Goal: Task Accomplishment & Management: Manage account settings

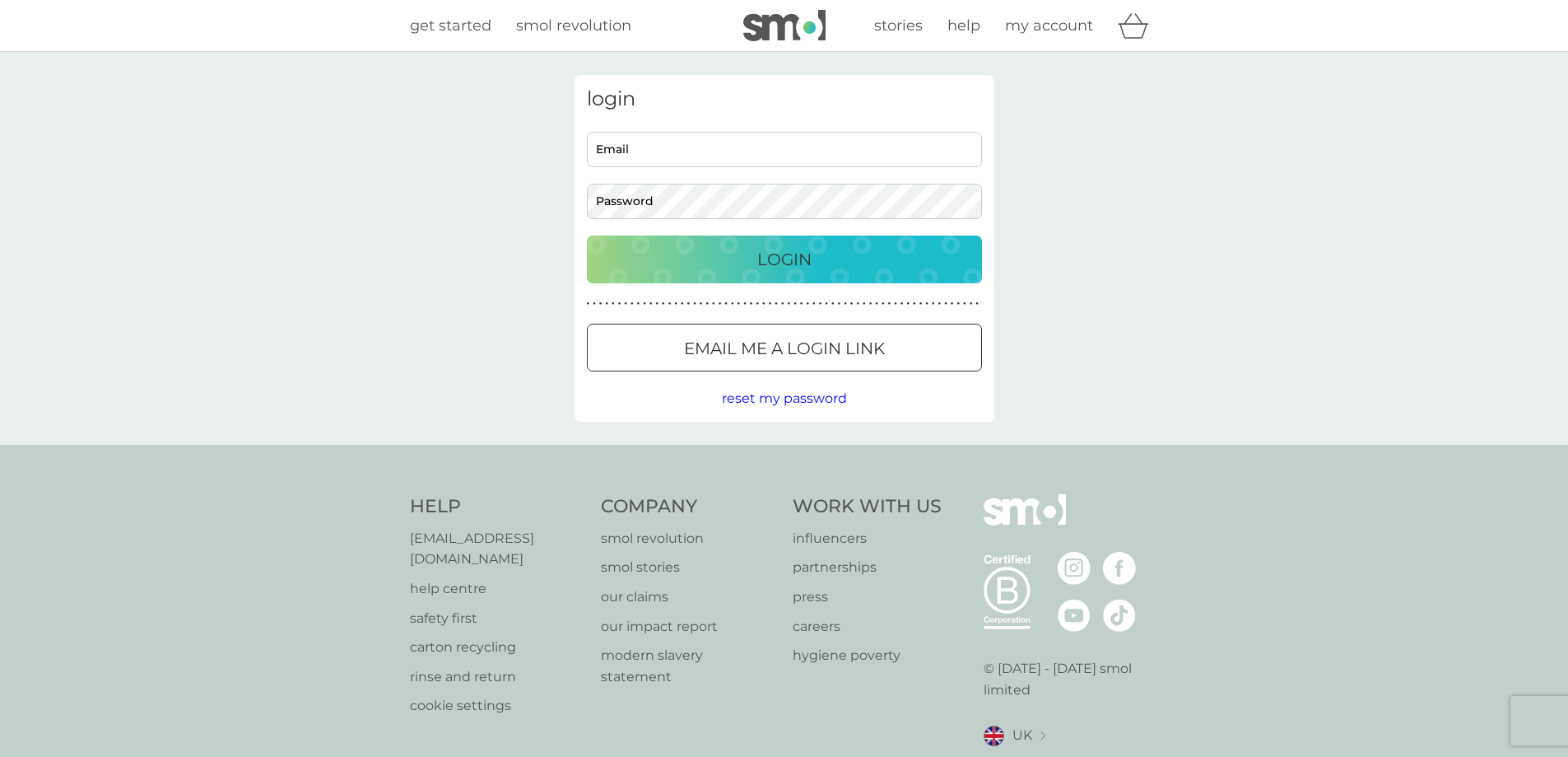
type input "[EMAIL_ADDRESS][DOMAIN_NAME]"
click at [0, 0] on div "Preferences Decline Accept" at bounding box center [0, 0] width 0 height 0
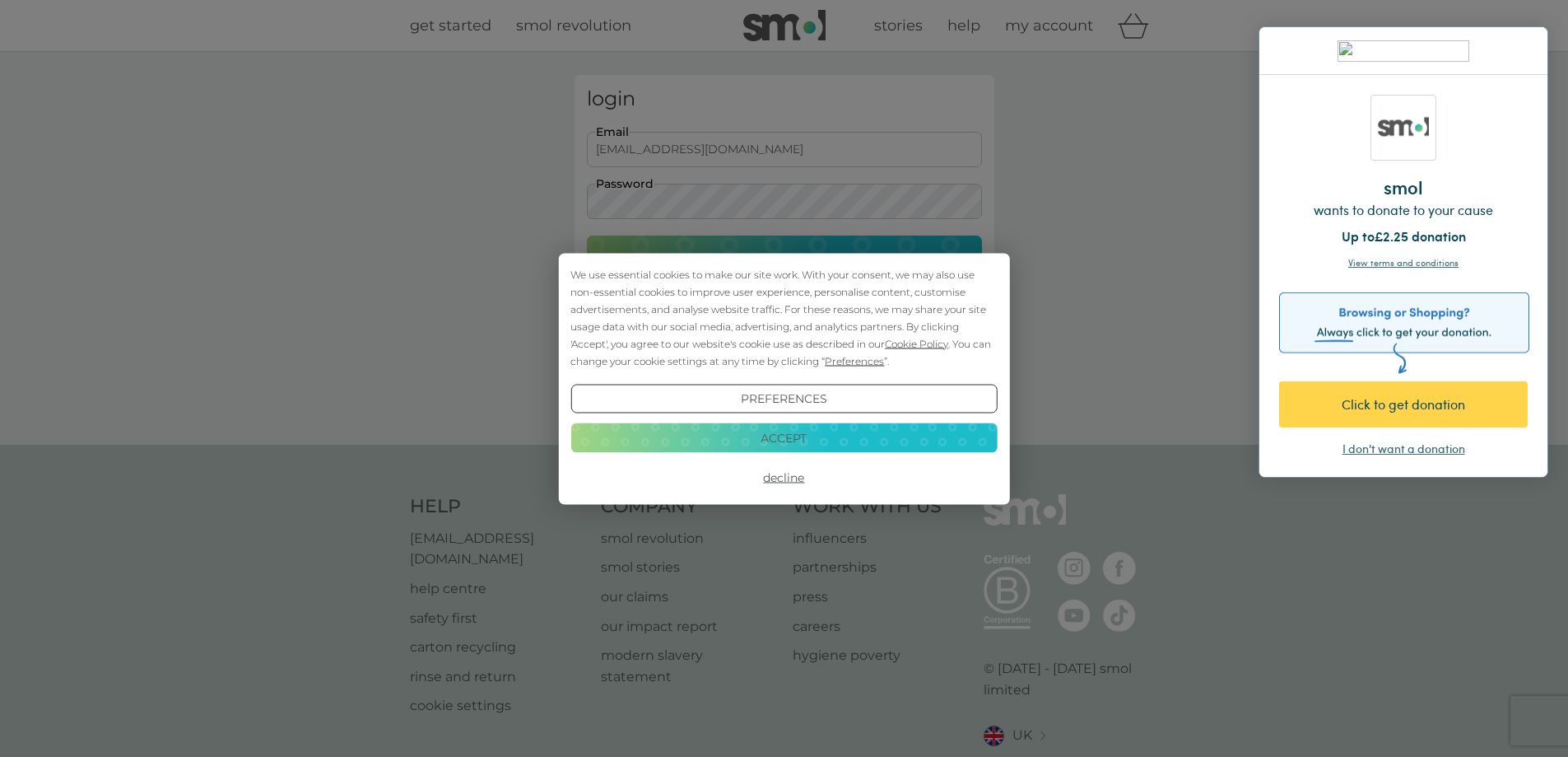
click at [796, 438] on button "Accept" at bounding box center [783, 438] width 426 height 29
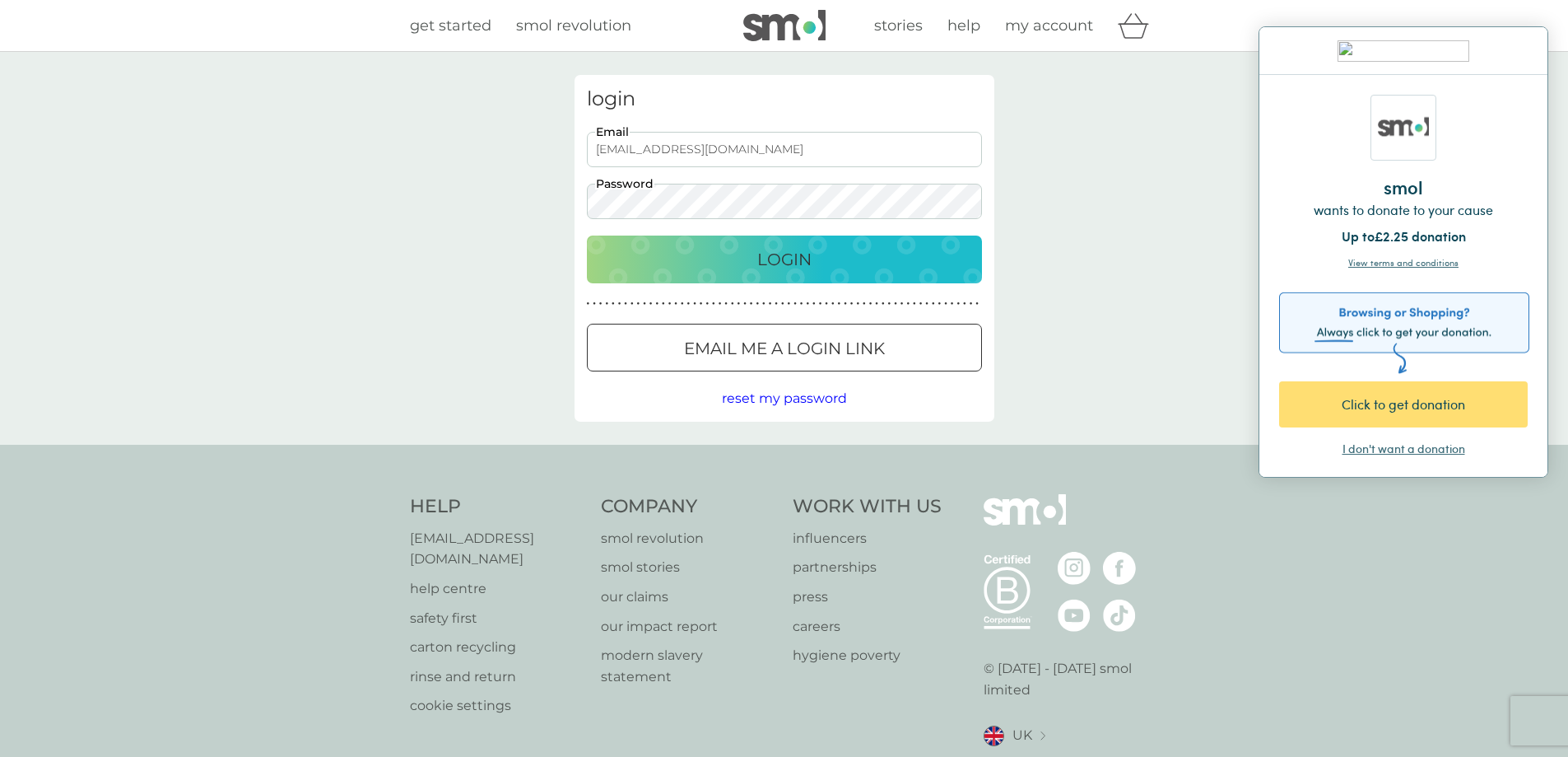
click at [1403, 400] on div "Click to get donation" at bounding box center [1399, 404] width 189 height 20
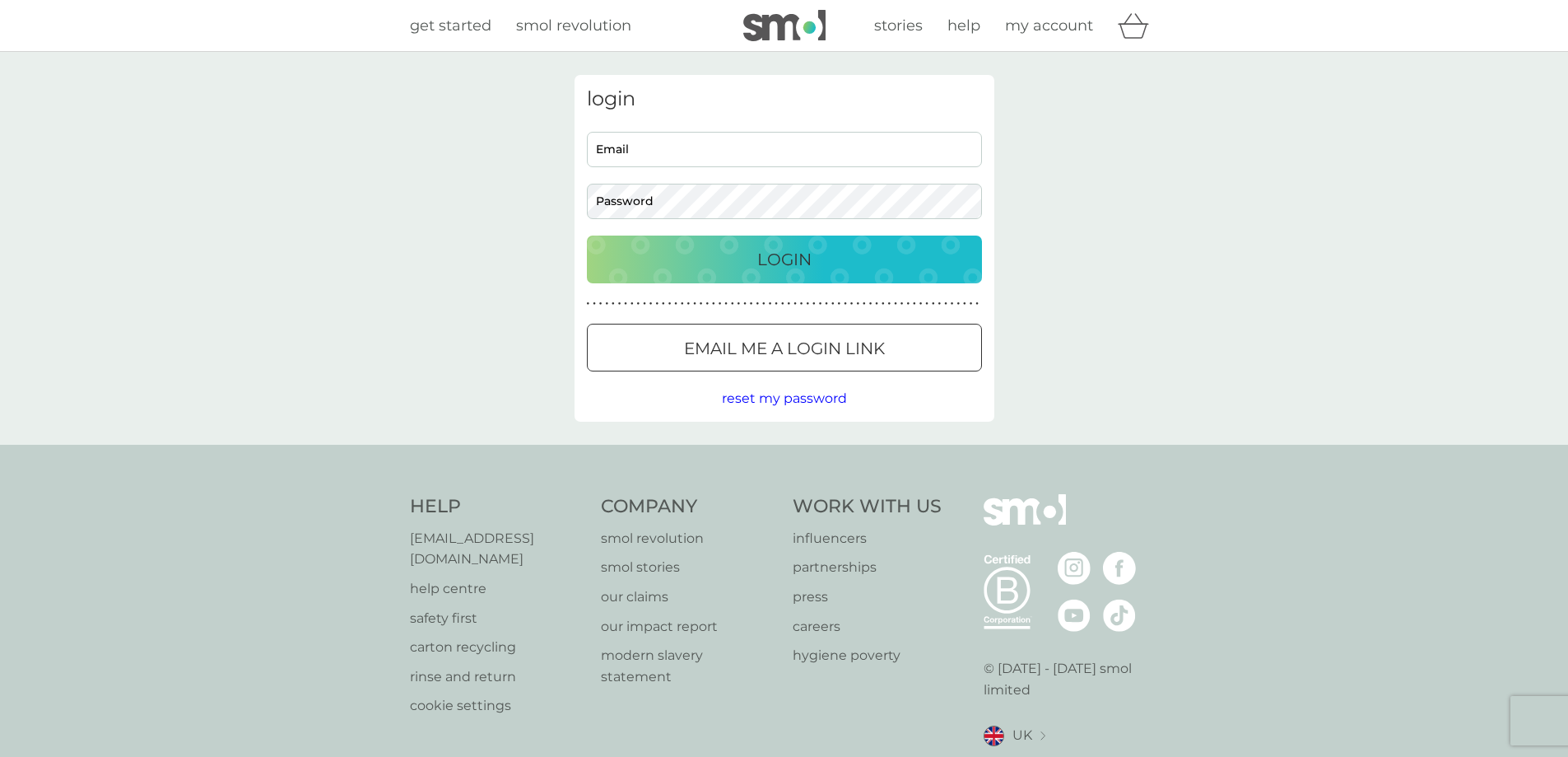
type input "[EMAIL_ADDRESS][DOMAIN_NAME]"
click at [782, 249] on p "Login" at bounding box center [785, 259] width 55 height 26
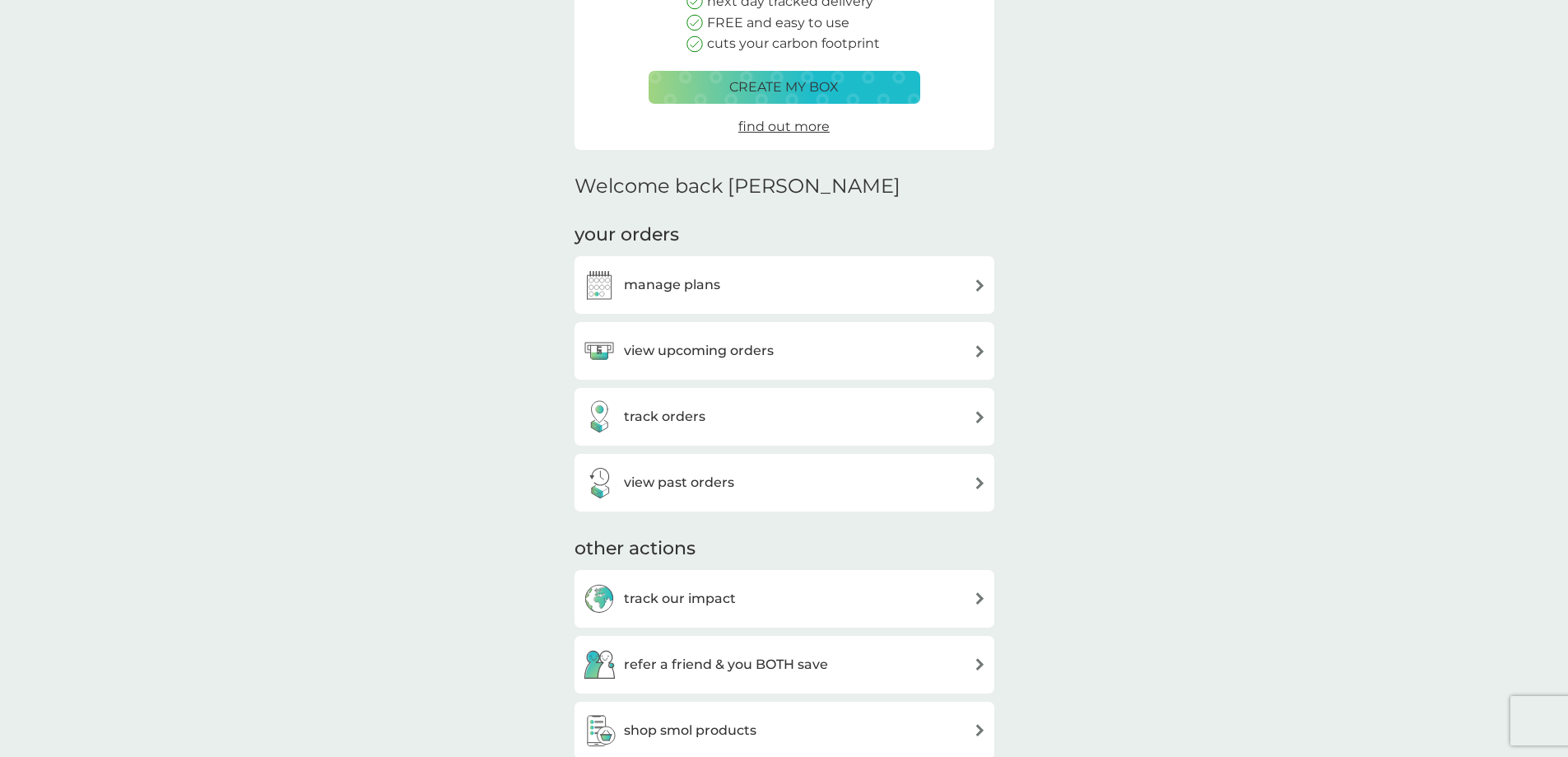
scroll to position [329, 0]
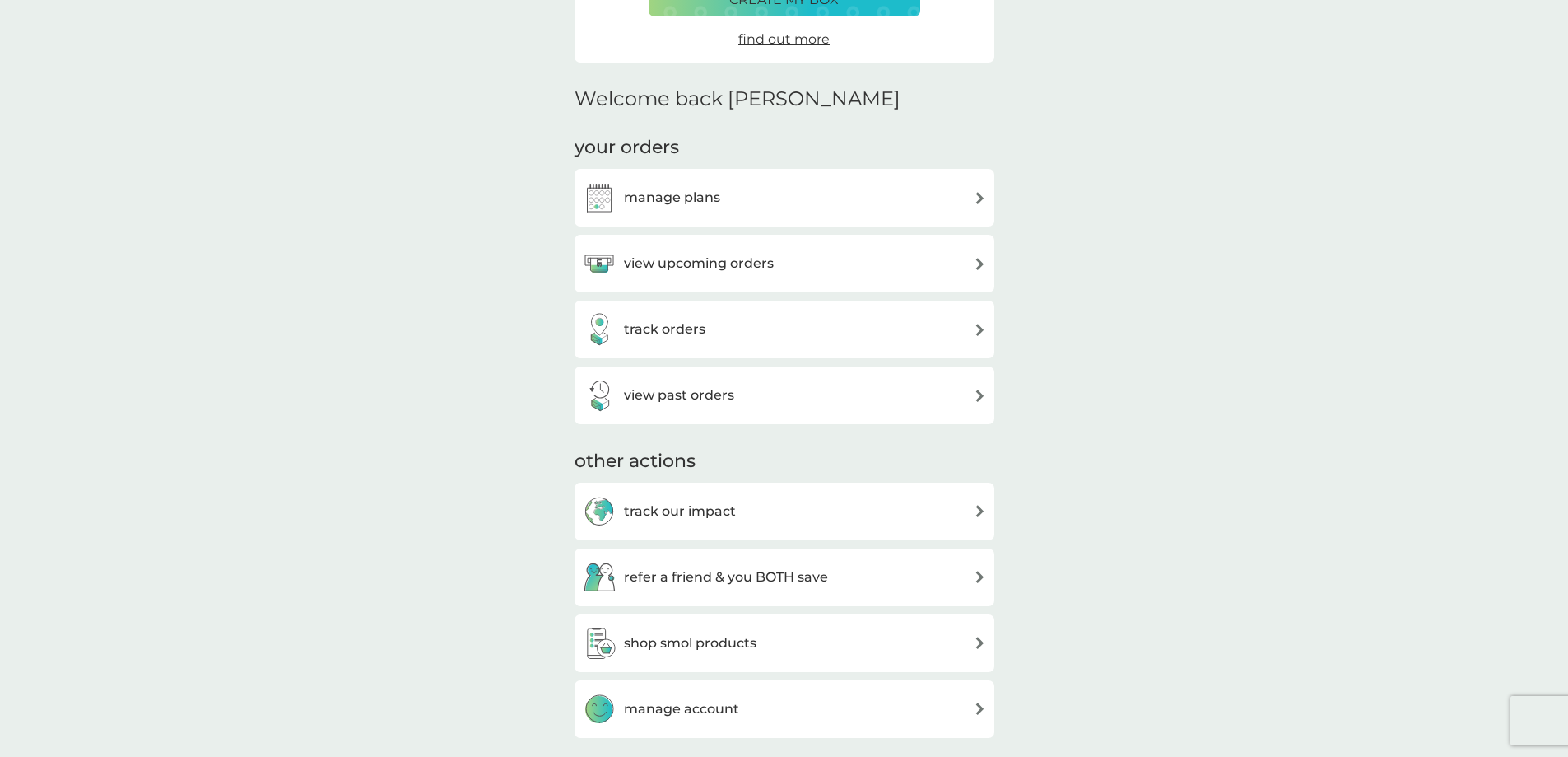
click at [717, 268] on h3 "view upcoming orders" at bounding box center [698, 263] width 150 height 22
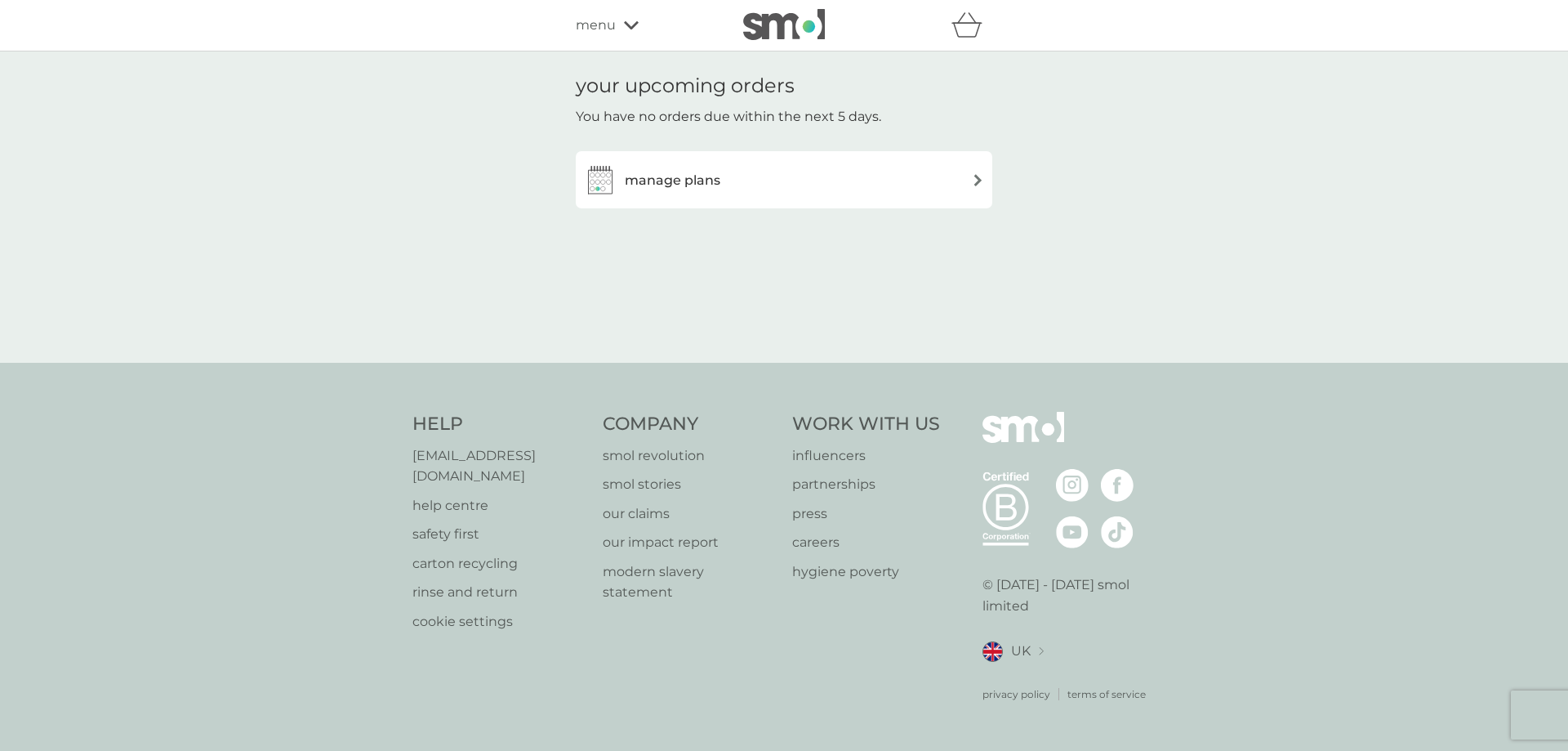
click at [720, 185] on div "manage plans" at bounding box center [784, 179] width 400 height 33
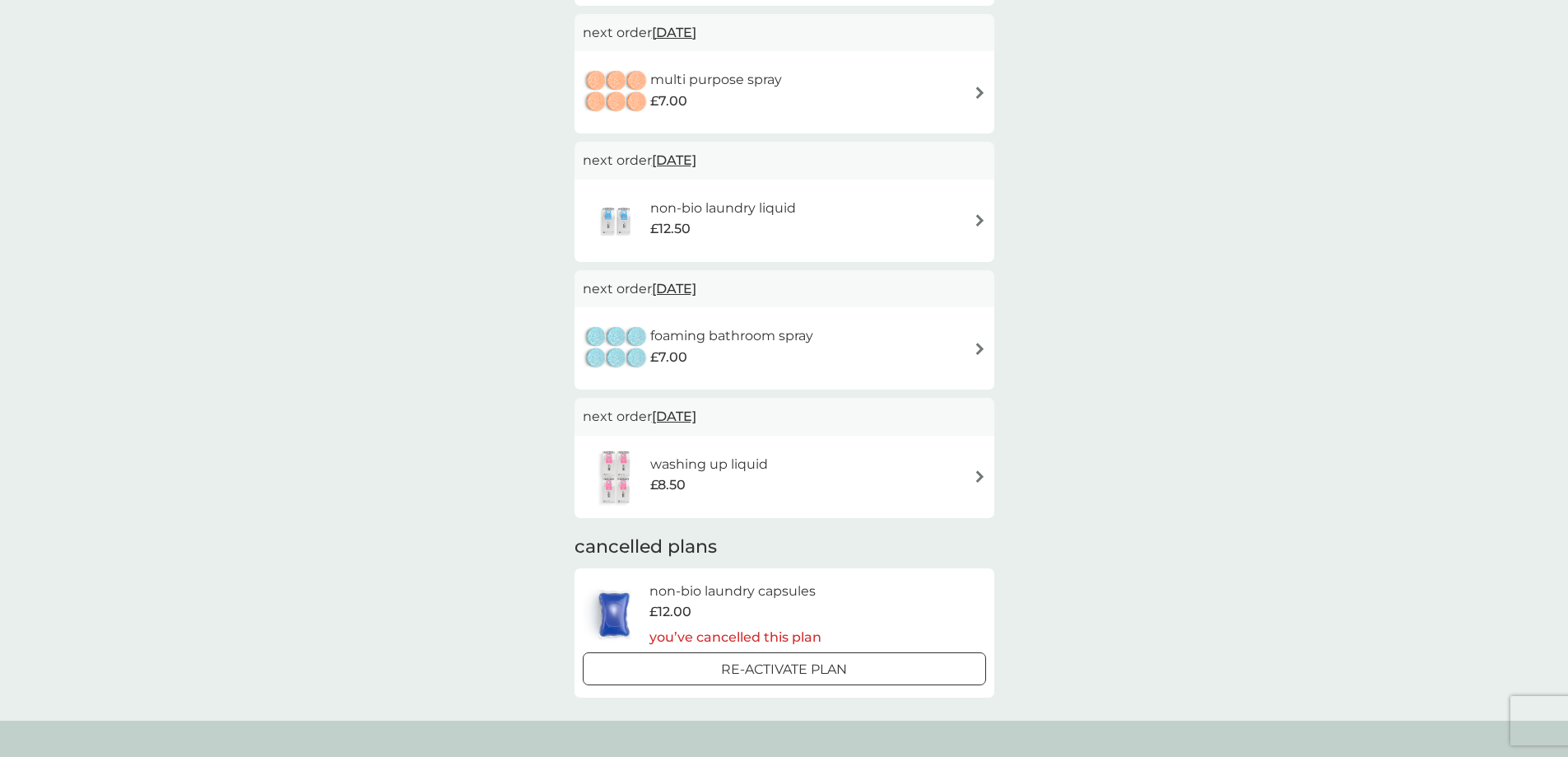
scroll to position [741, 0]
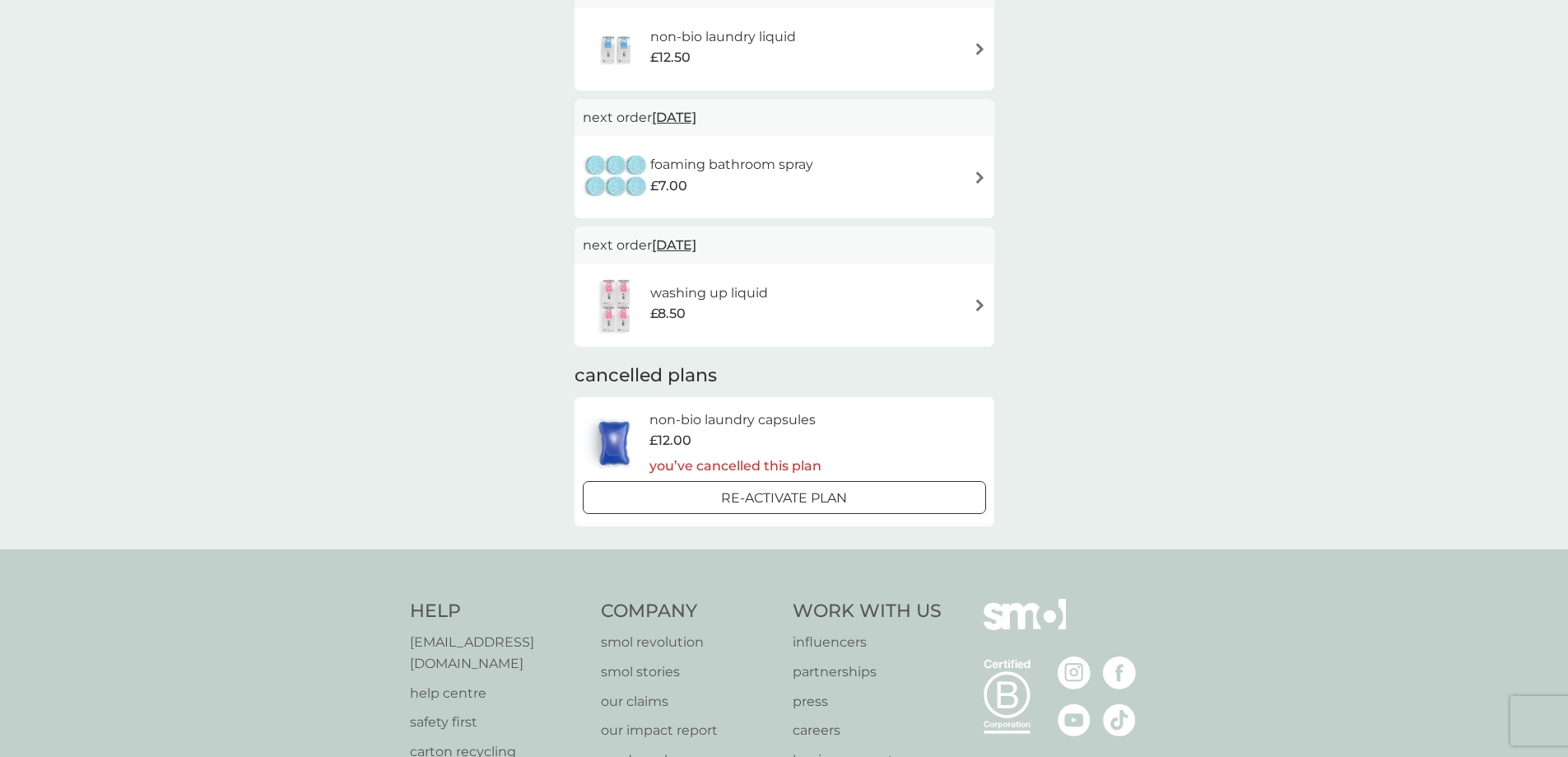
click at [976, 306] on img at bounding box center [980, 304] width 12 height 12
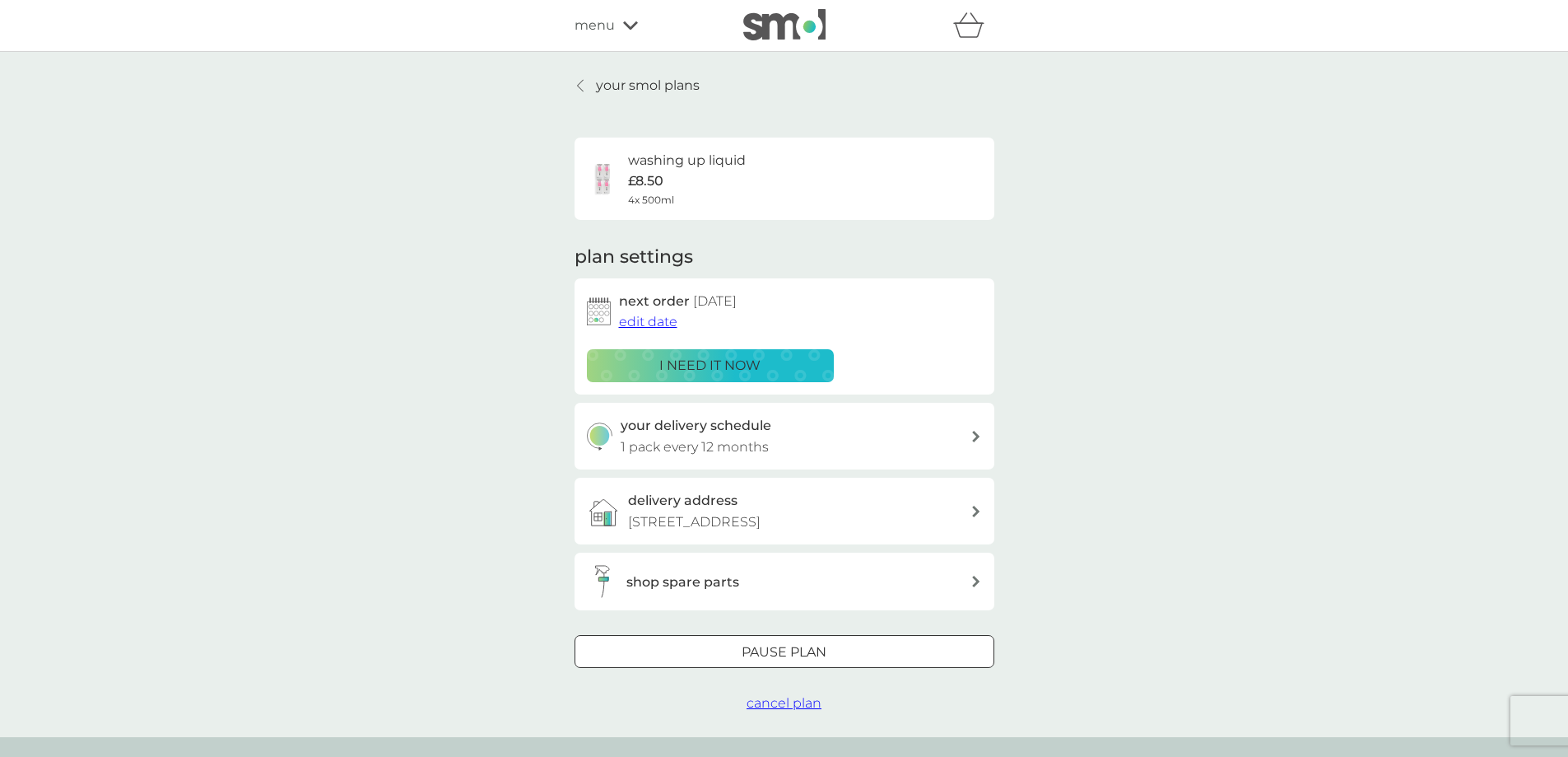
click at [690, 370] on p "i need it now" at bounding box center [709, 366] width 101 height 22
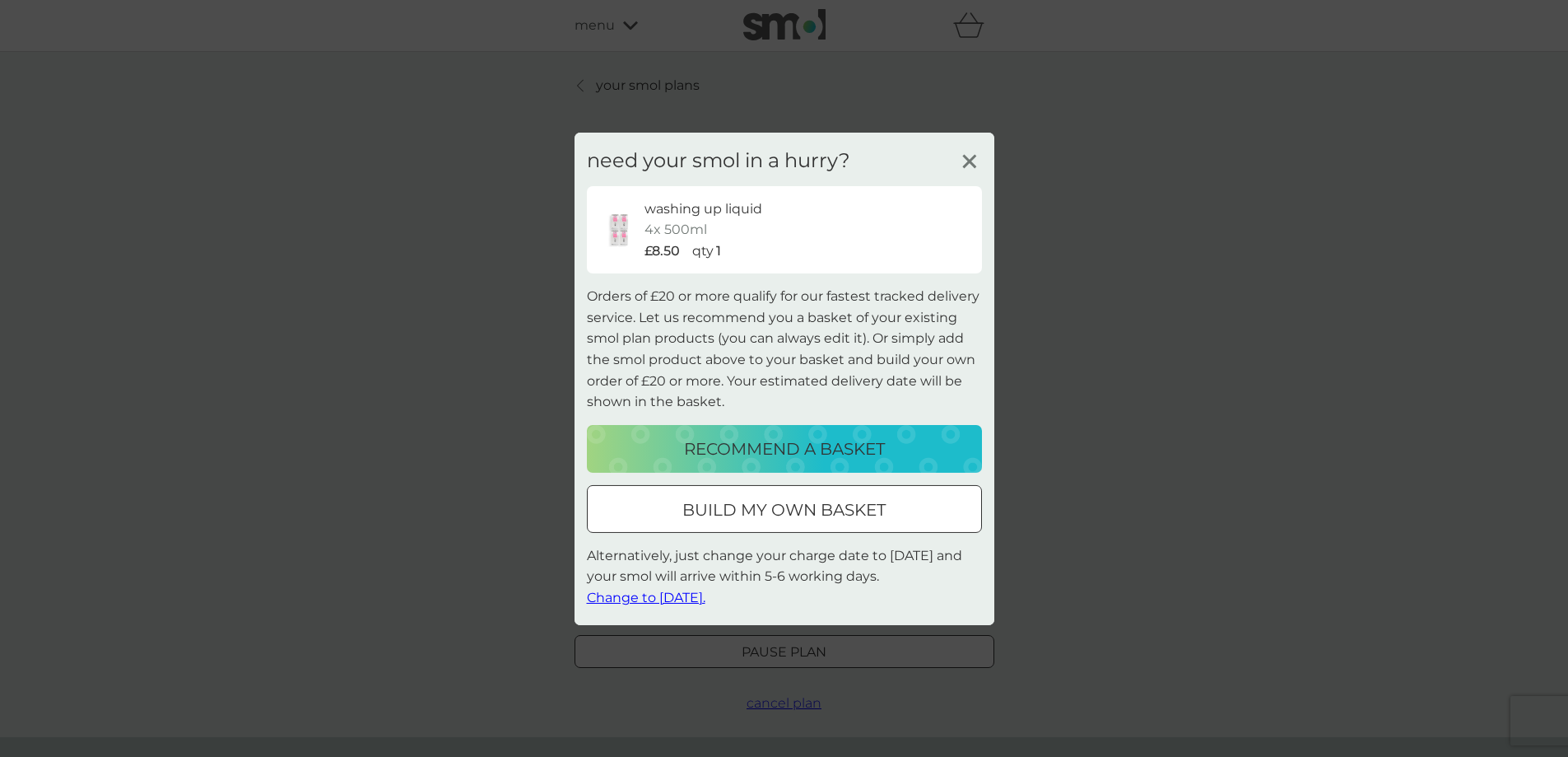
click at [771, 443] on p "recommend a basket" at bounding box center [784, 449] width 201 height 26
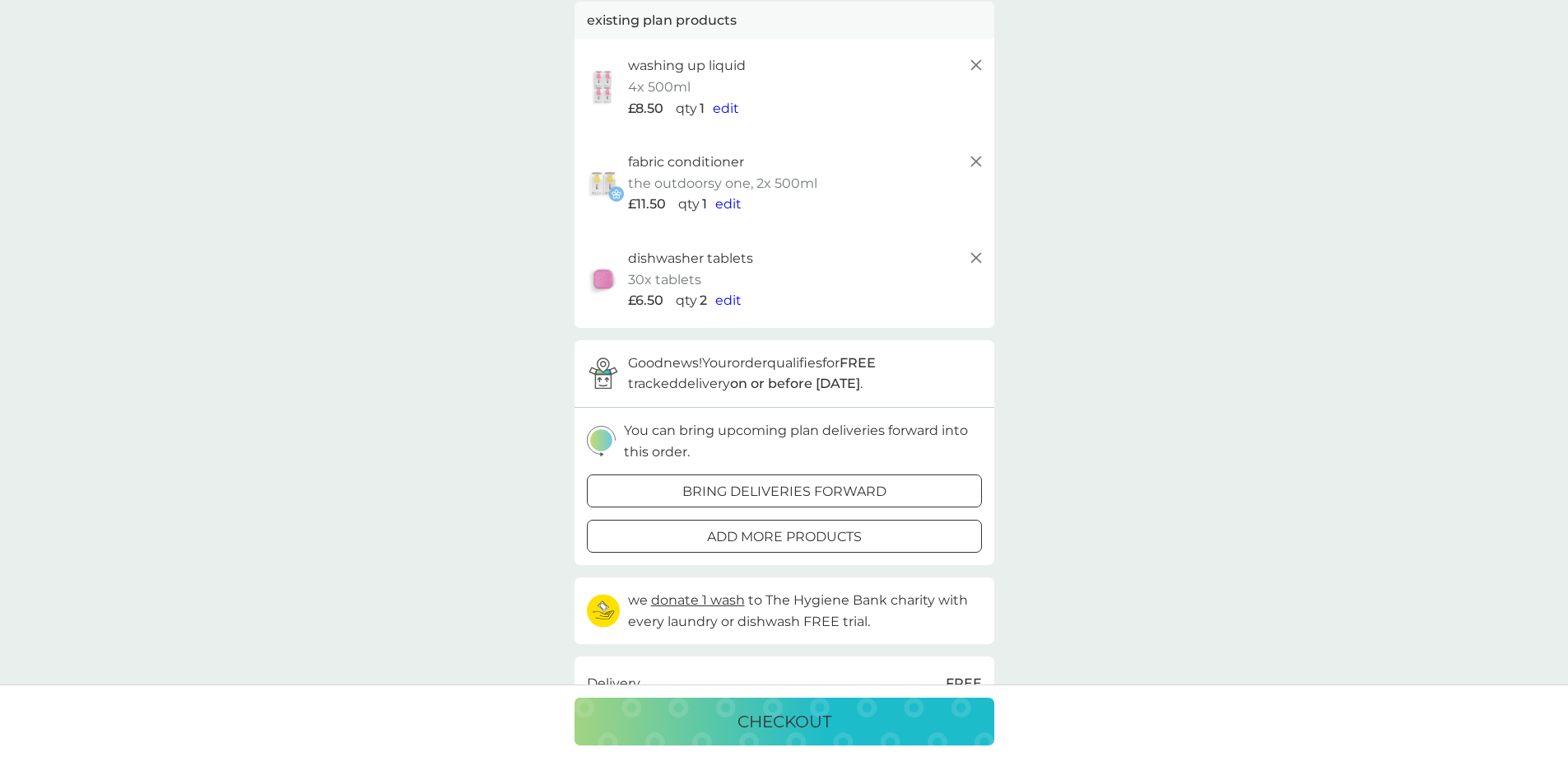
scroll to position [82, 0]
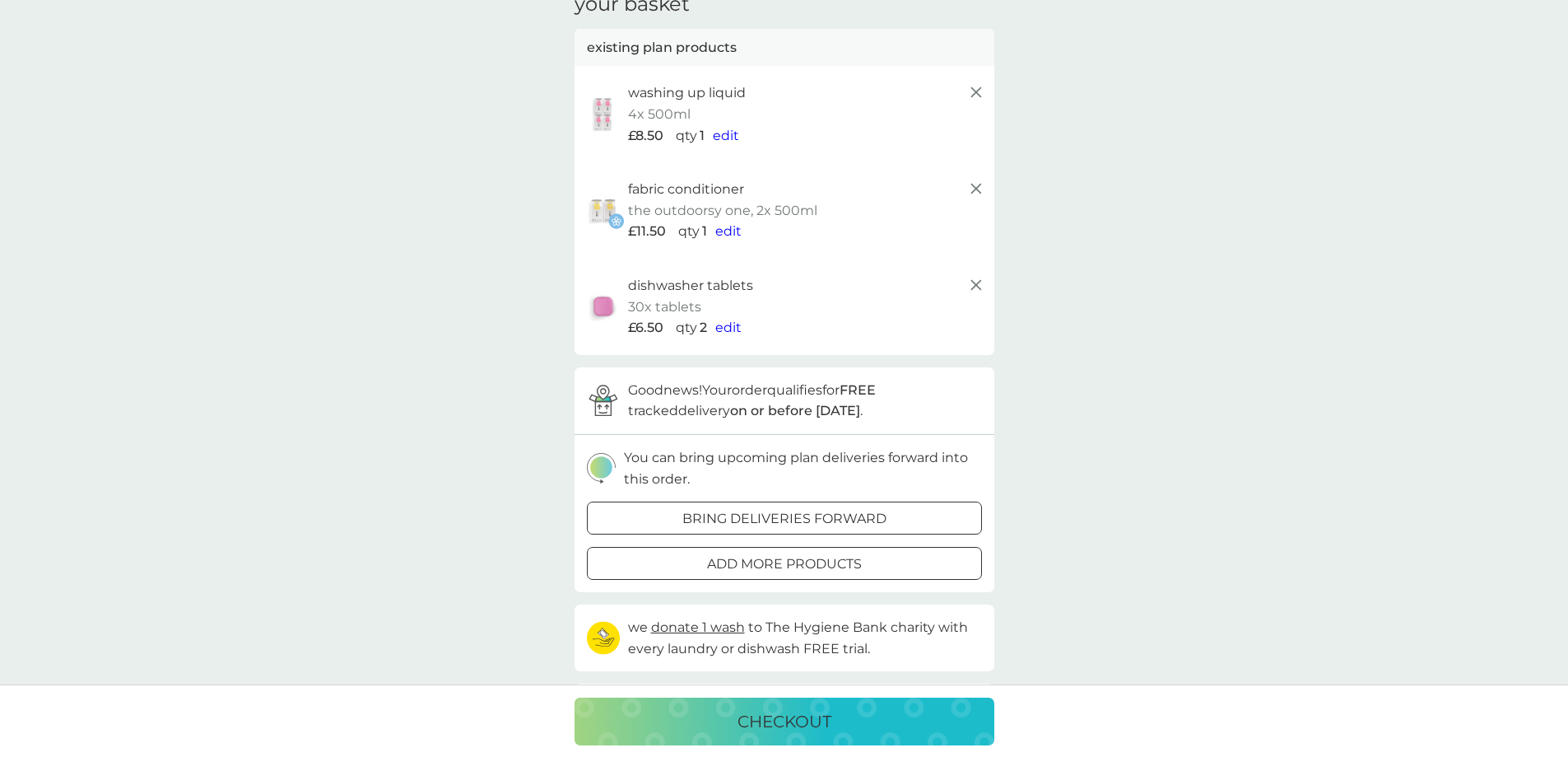
click at [971, 187] on icon at bounding box center [976, 188] width 20 height 20
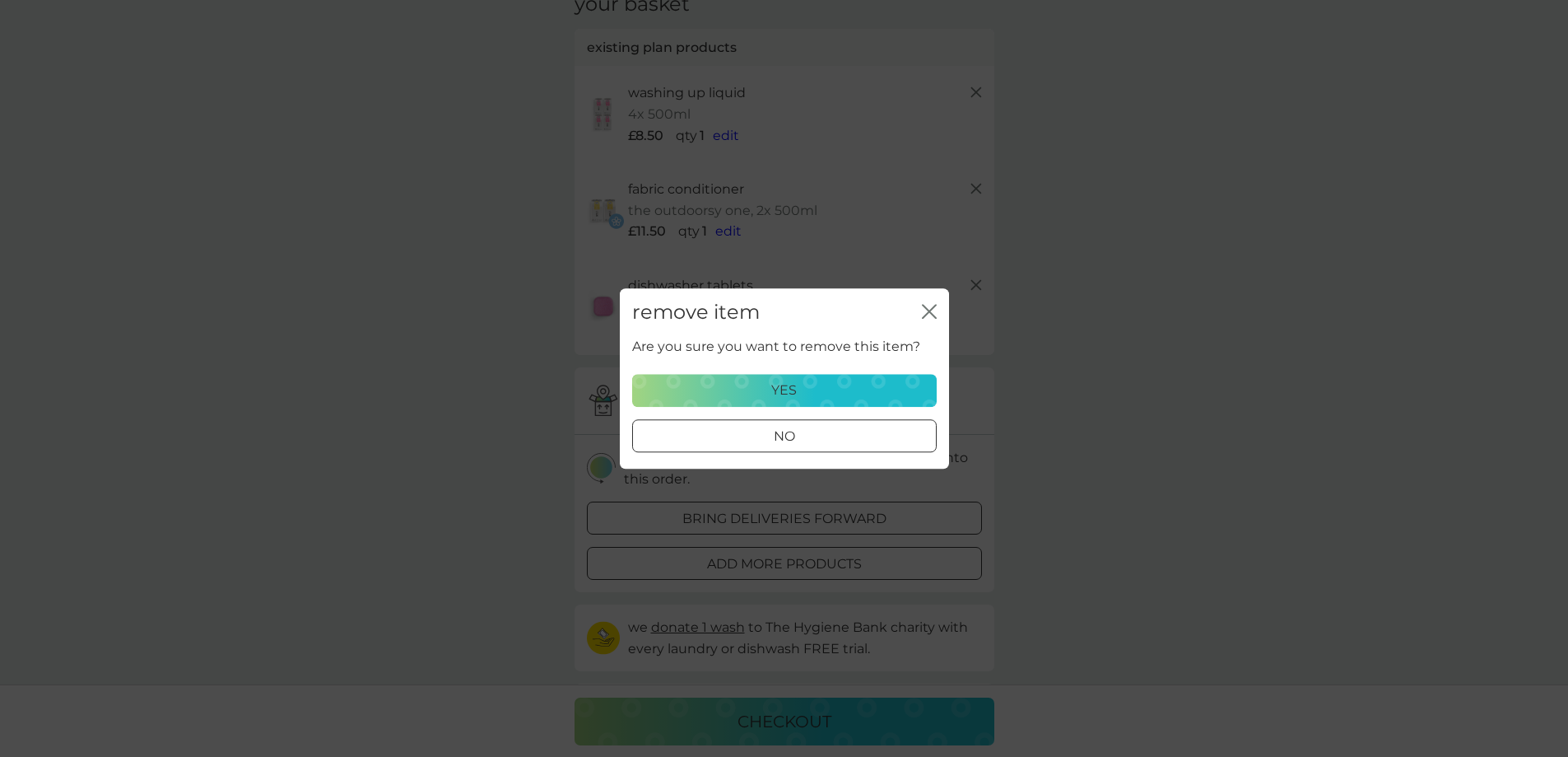
click at [775, 388] on p "yes" at bounding box center [783, 390] width 26 height 22
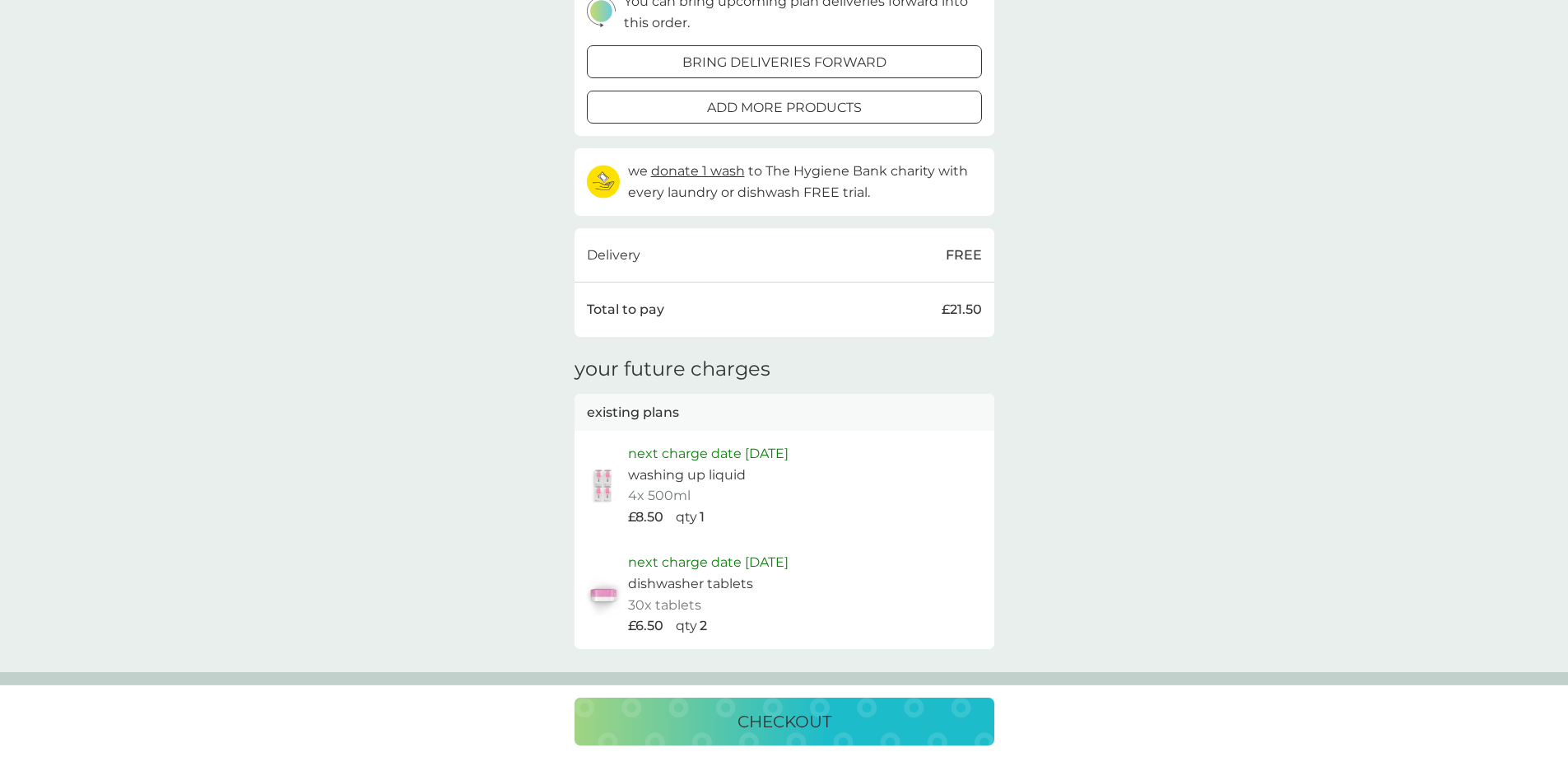
scroll to position [659, 0]
